Goal: Task Accomplishment & Management: Use online tool/utility

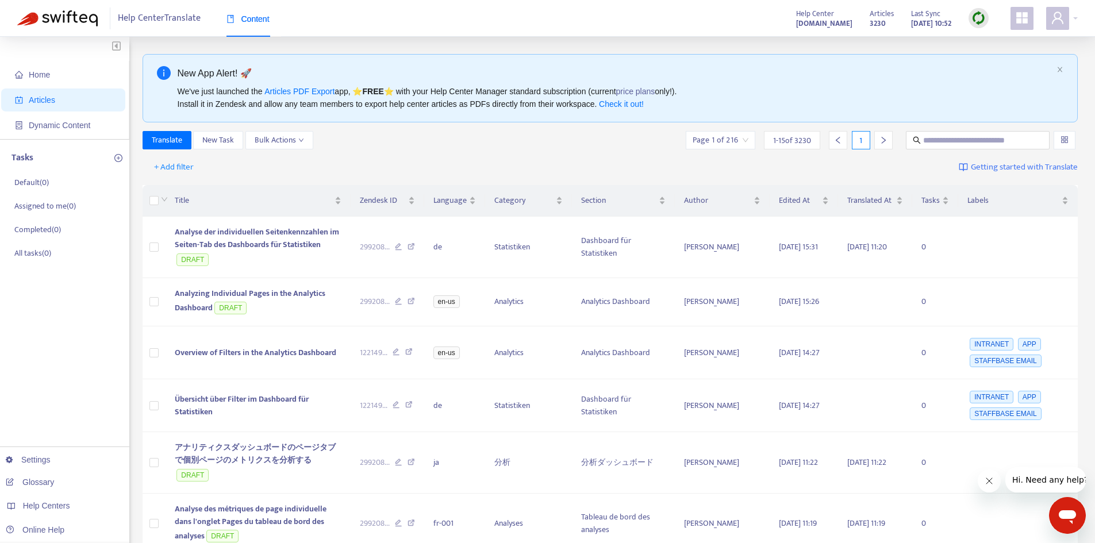
click at [108, 103] on span "Articles" at bounding box center [65, 99] width 101 height 23
click at [52, 81] on span "Home" at bounding box center [65, 74] width 101 height 23
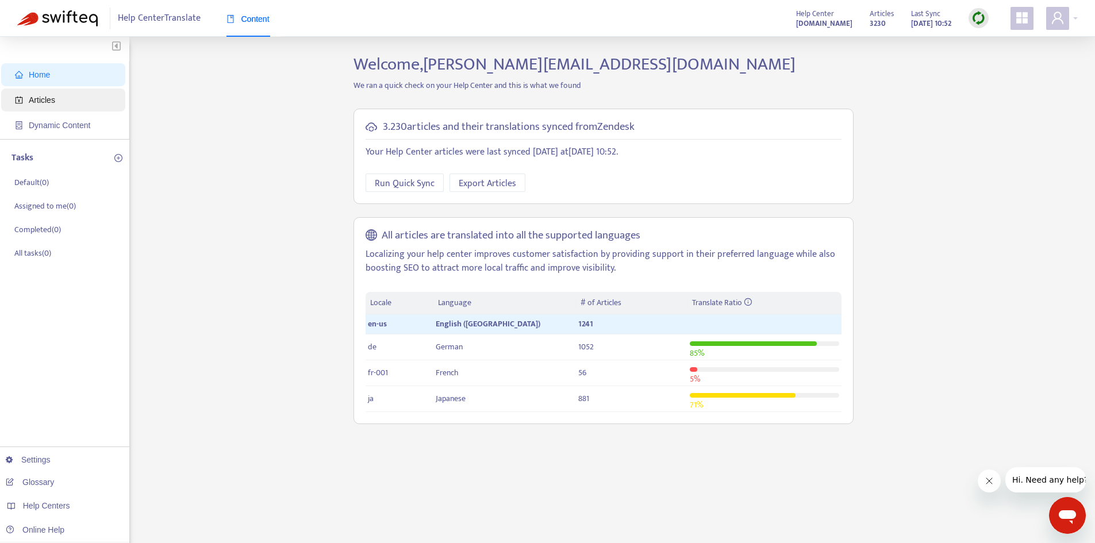
click at [60, 104] on span "Articles" at bounding box center [65, 99] width 101 height 23
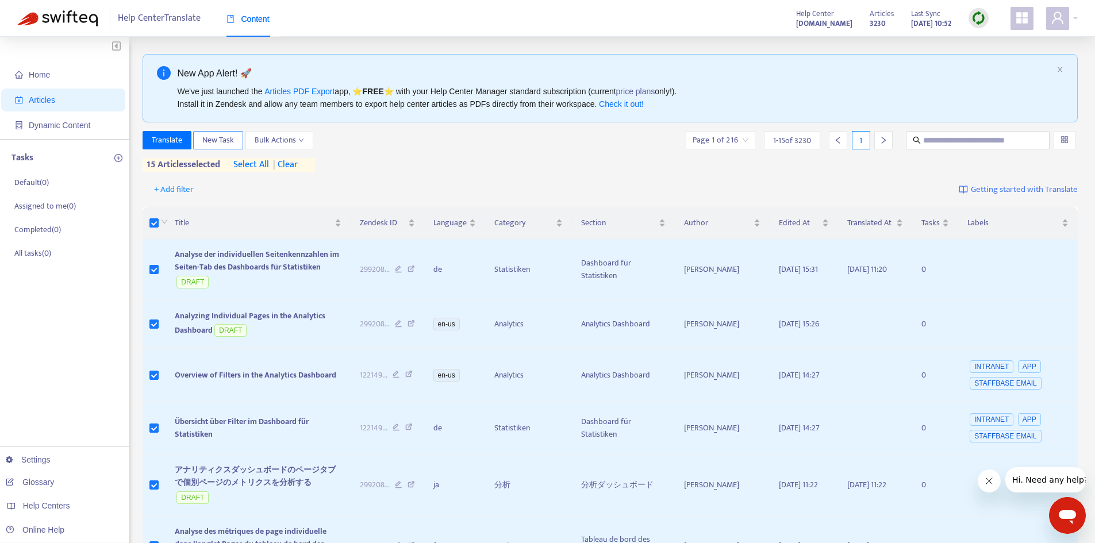
click at [211, 145] on span "New Task" at bounding box center [218, 140] width 32 height 13
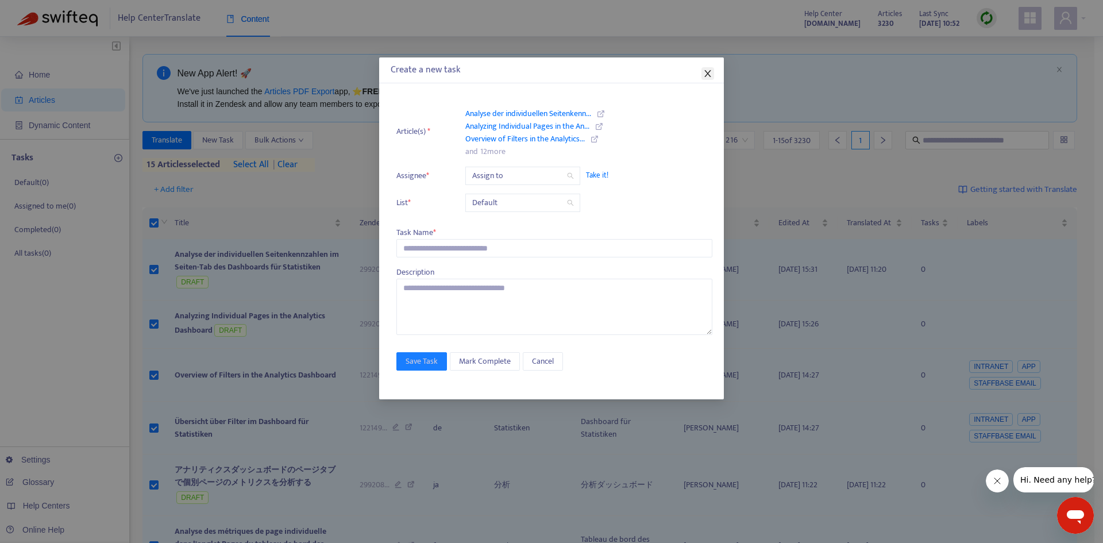
click at [711, 69] on icon "close" at bounding box center [707, 73] width 9 height 9
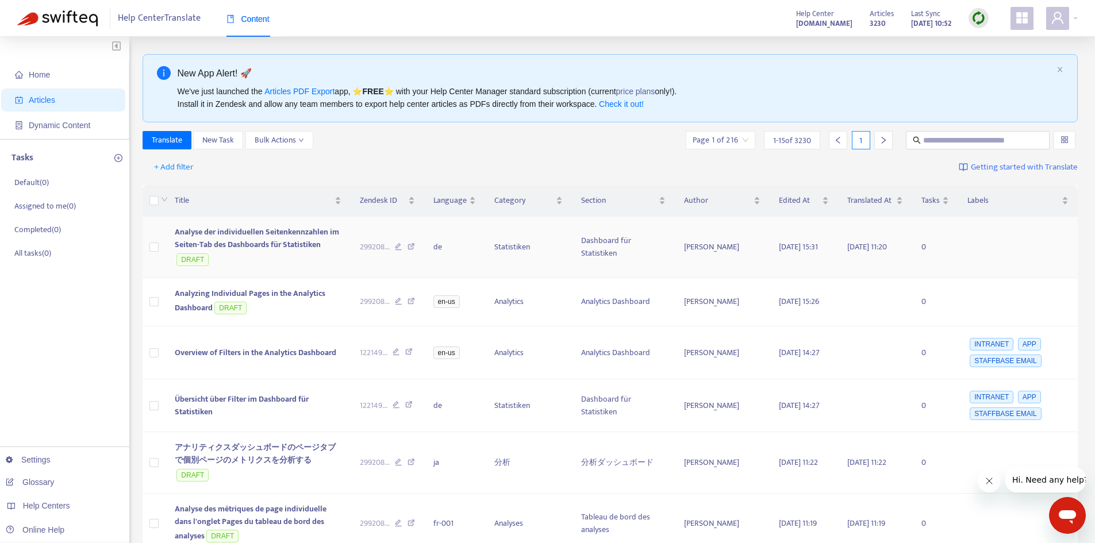
click at [154, 245] on label at bounding box center [153, 247] width 9 height 13
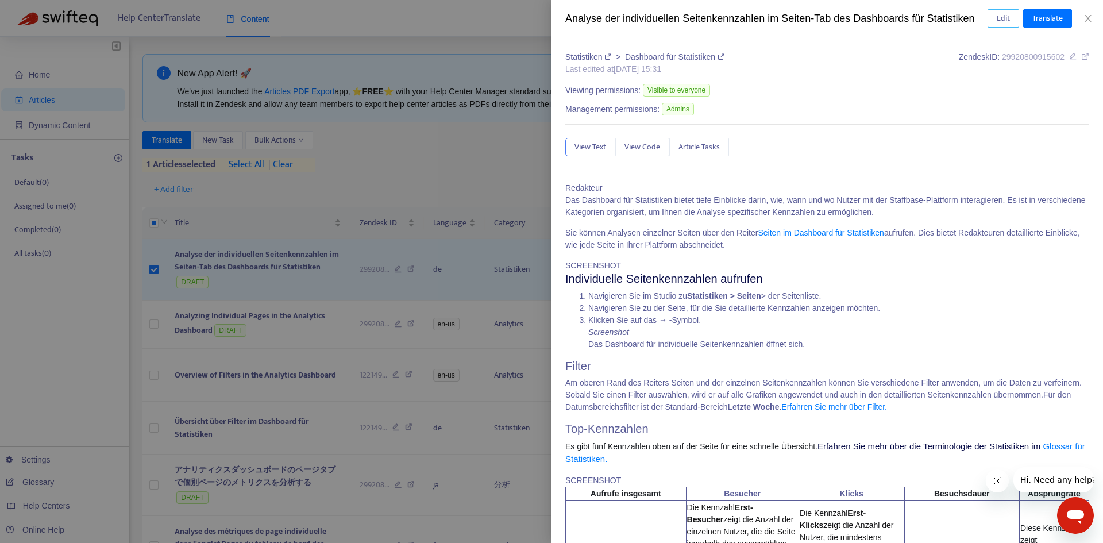
click at [1002, 18] on span "Edit" at bounding box center [1003, 18] width 13 height 13
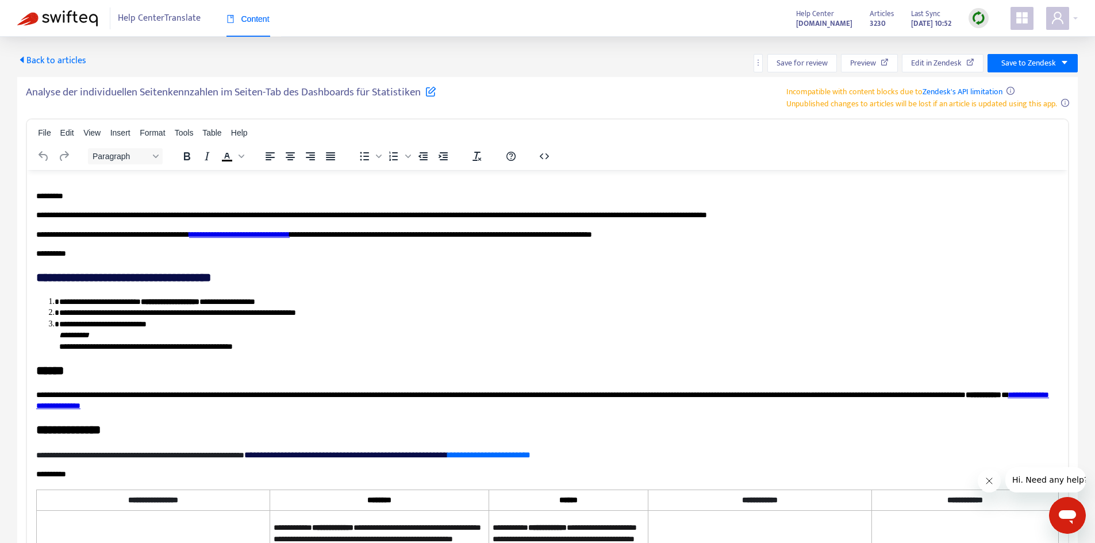
click at [56, 60] on span "Back to articles" at bounding box center [51, 61] width 69 height 16
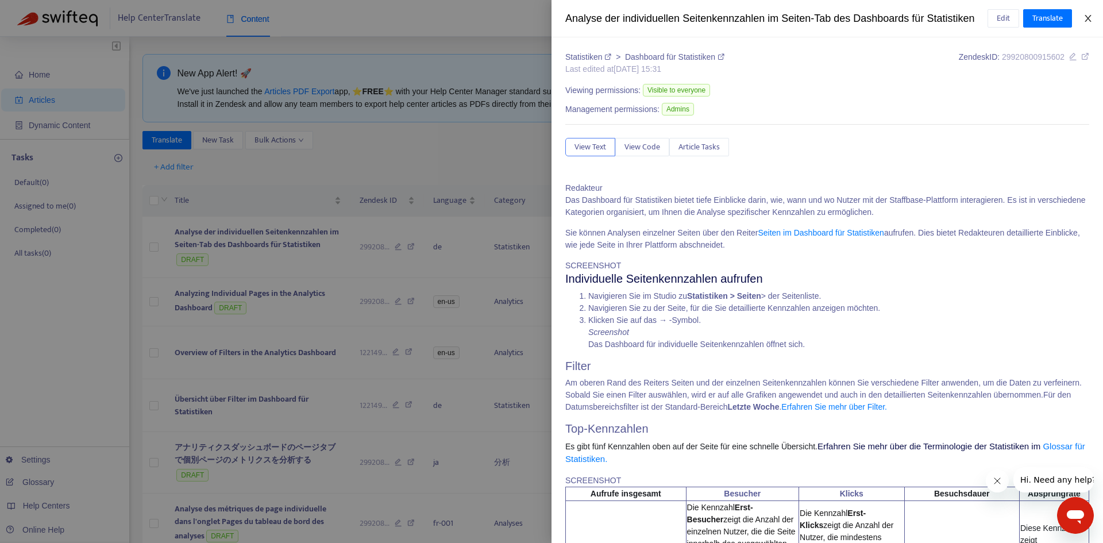
click at [1091, 19] on icon "close" at bounding box center [1088, 18] width 9 height 9
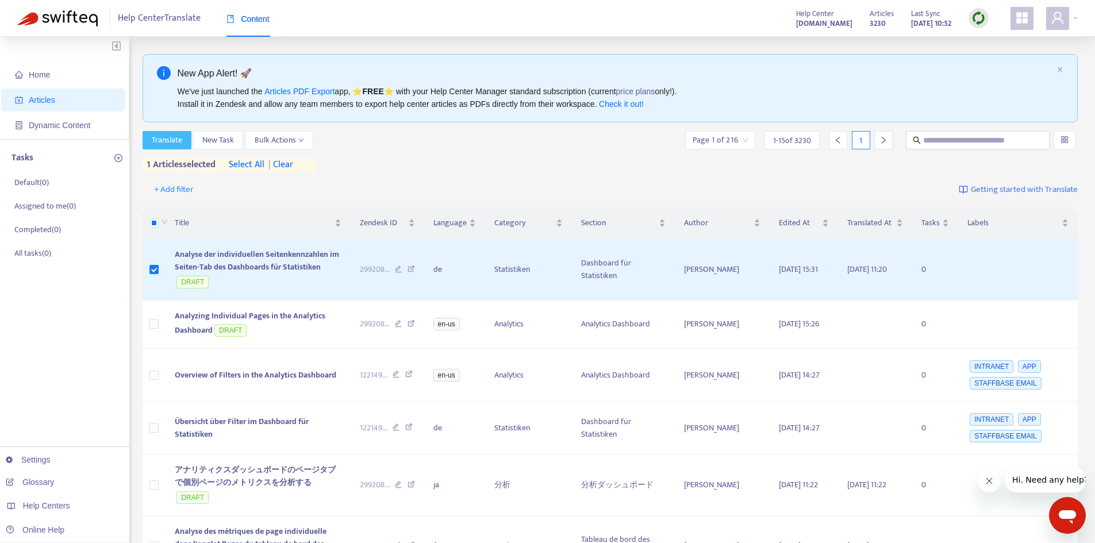
click at [178, 144] on span "Translate" at bounding box center [167, 140] width 30 height 13
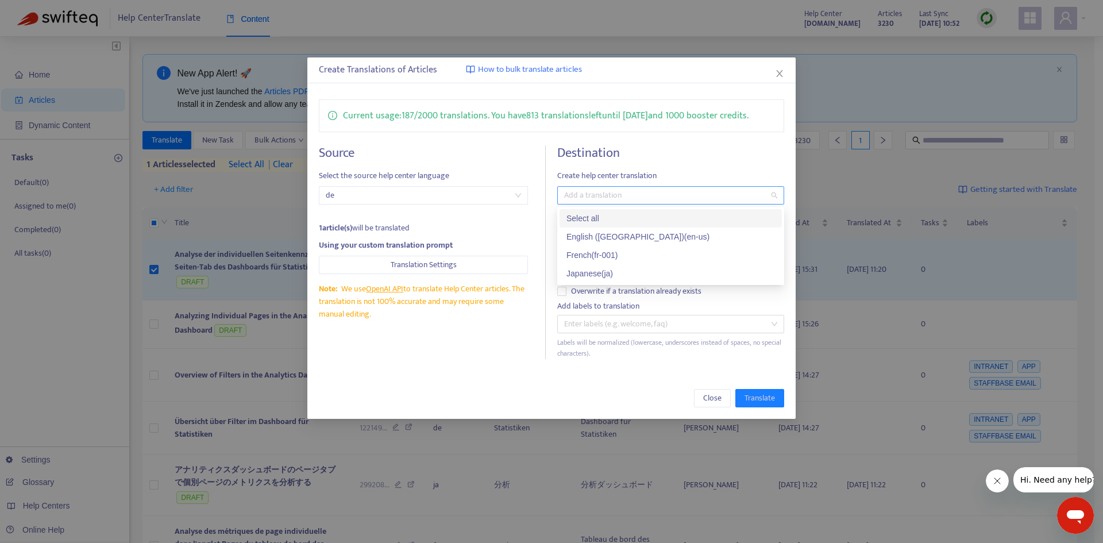
click at [687, 195] on div at bounding box center [665, 195] width 210 height 14
click at [719, 166] on div "Destination Create help center translation Add a translation Keep the source la…" at bounding box center [670, 252] width 227 height 214
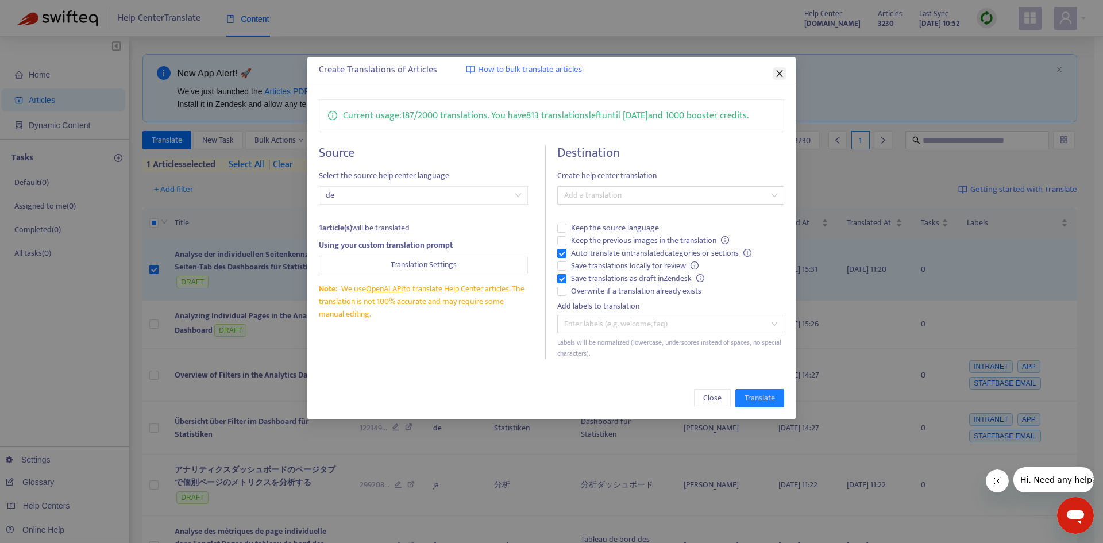
click at [777, 75] on icon "close" at bounding box center [779, 73] width 9 height 9
